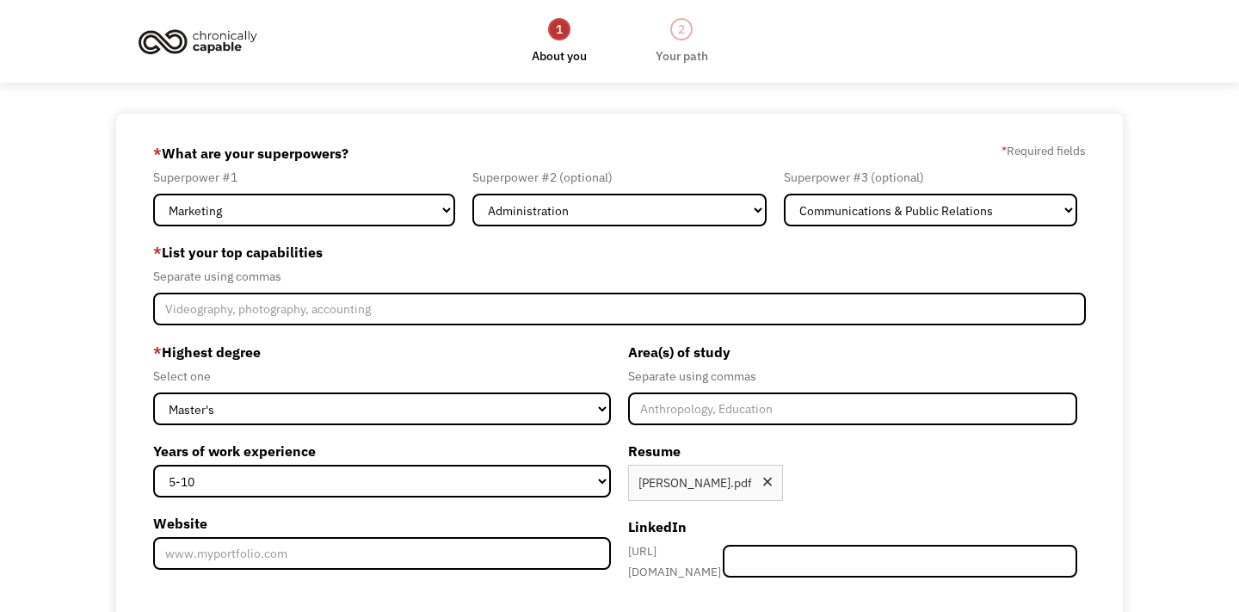
select select "Administration"
select select "Communications & Public Relations"
select select "masters"
select select "5-10"
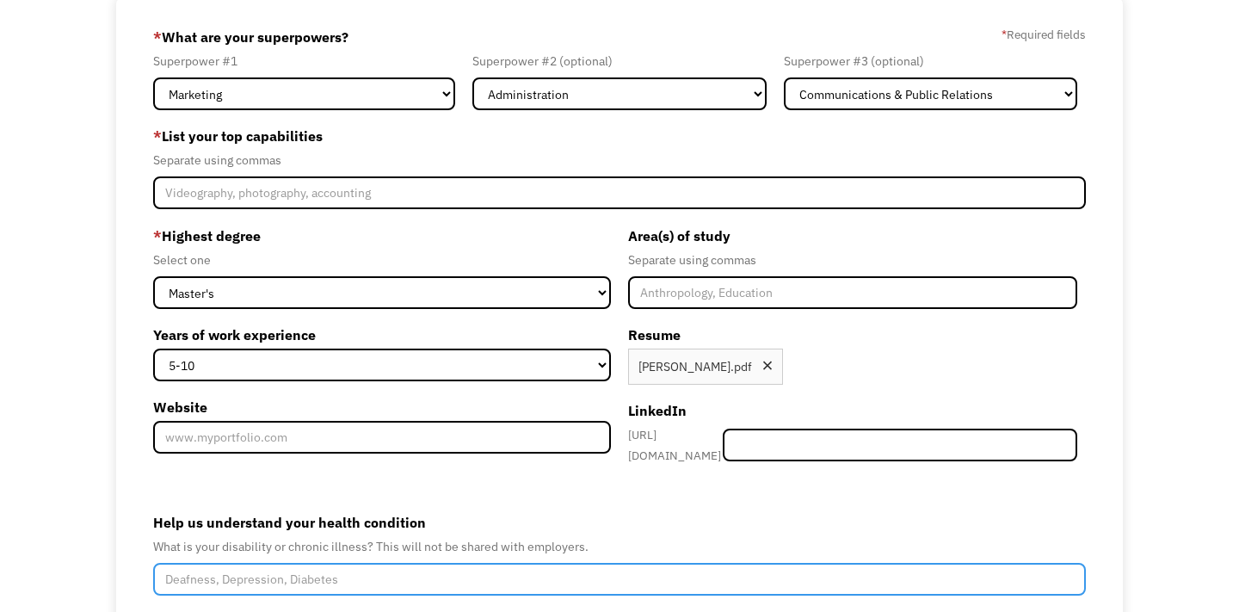
scroll to position [244, 0]
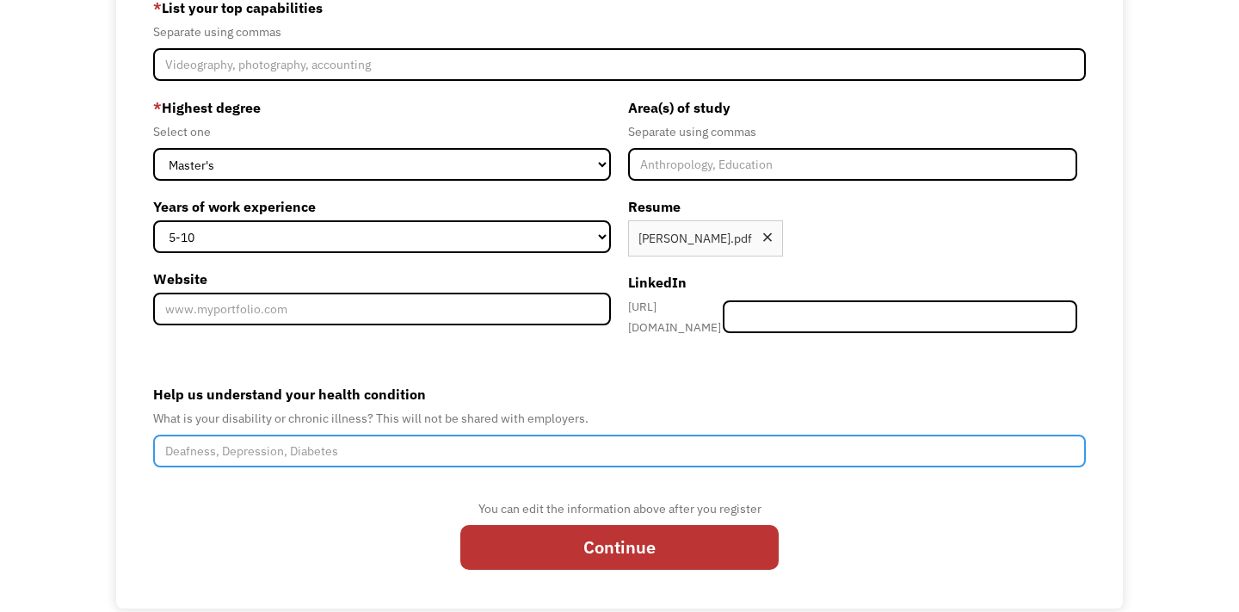
click at [471, 448] on input "Help us understand your health condition" at bounding box center [619, 451] width 933 height 33
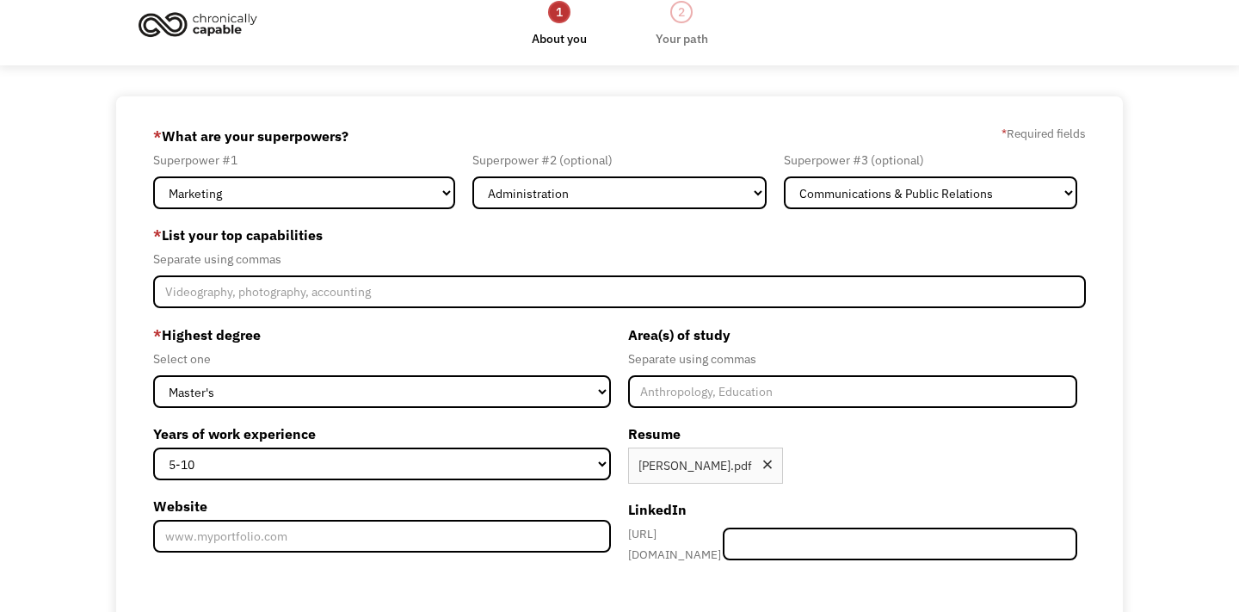
scroll to position [0, 0]
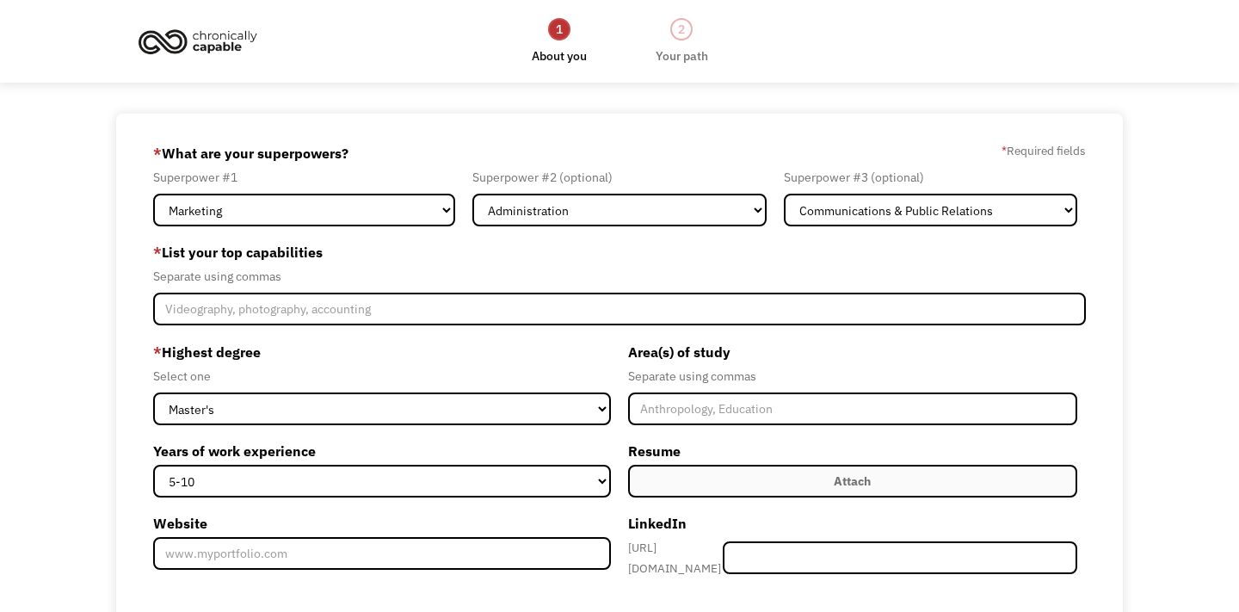
select select "Administration"
select select "Communications & Public Relations"
select select "masters"
select select "5-10"
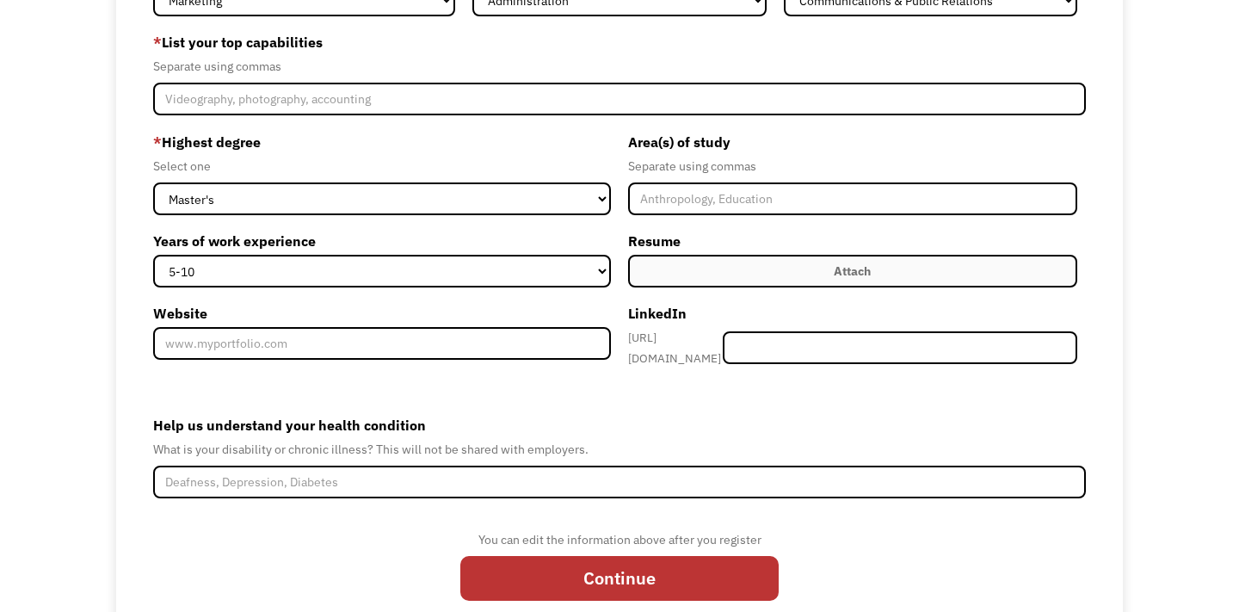
scroll to position [259, 0]
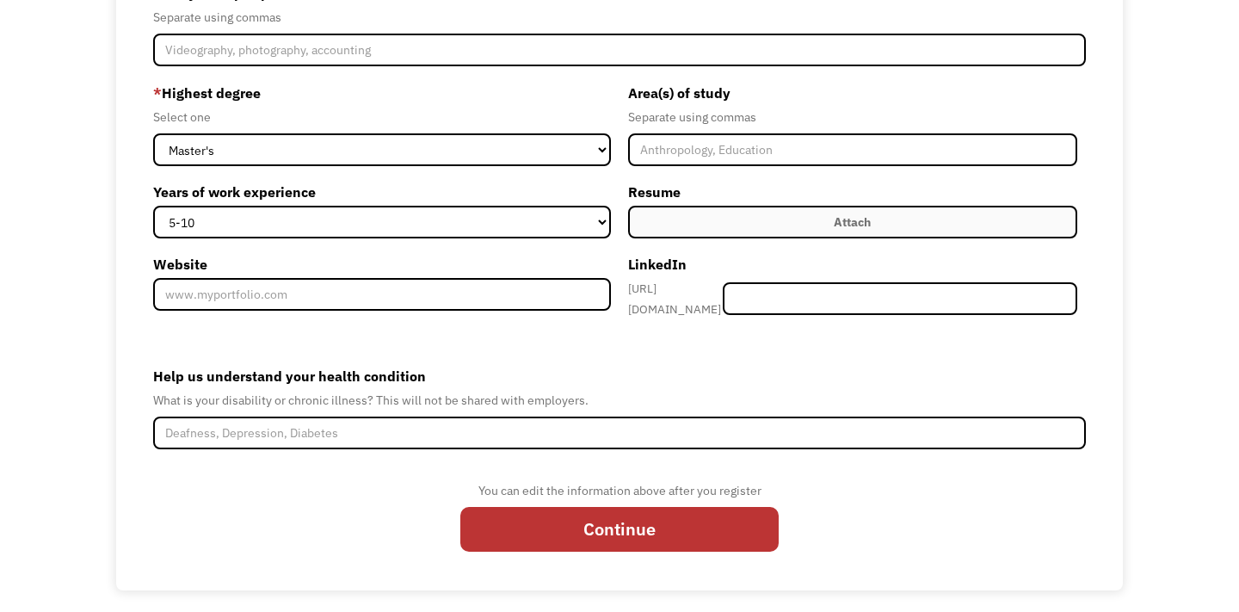
click at [324, 488] on div "You can edit the information above after you register Continue" at bounding box center [619, 522] width 933 height 84
